Goal: Task Accomplishment & Management: Use online tool/utility

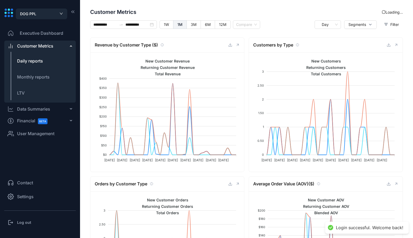
click at [33, 136] on span "User Management" at bounding box center [35, 133] width 37 height 6
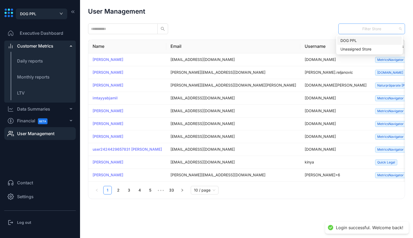
click at [361, 26] on div "Filter Store" at bounding box center [372, 28] width 67 height 11
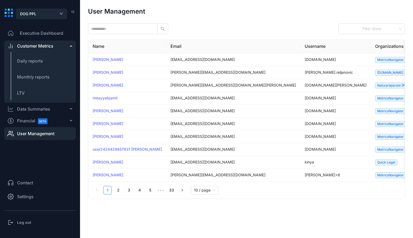
click at [133, 36] on div "User Management Filter Store Name Email Username Organizations Integrations Act…" at bounding box center [246, 103] width 317 height 191
click at [137, 28] on input "text" at bounding box center [121, 29] width 60 height 6
click at [380, 29] on div at bounding box center [371, 29] width 61 height 4
click at [249, 15] on div "User Management Filter Store Name Email Username Organizations Integrations Act…" at bounding box center [246, 103] width 317 height 191
click at [152, 28] on span at bounding box center [153, 29] width 3 height 6
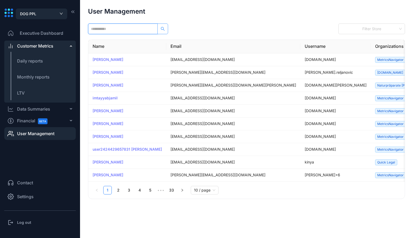
click at [162, 28] on icon "search" at bounding box center [163, 29] width 4 height 4
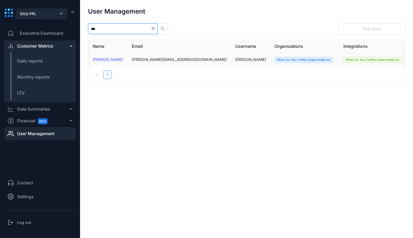
scroll to position [0, 29]
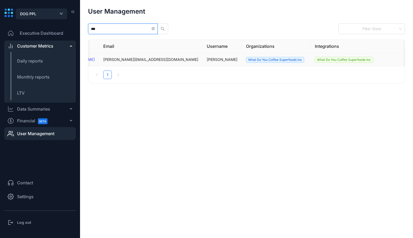
type input "***"
